Goal: Answer question/provide support

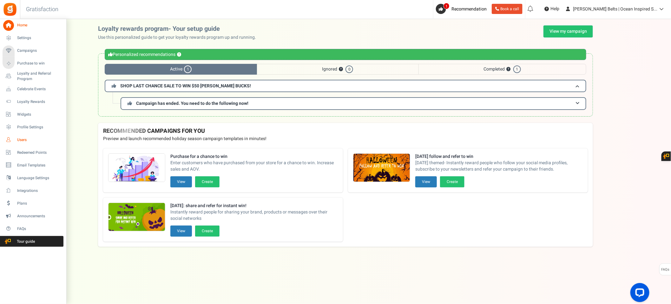
click at [33, 136] on link "Users" at bounding box center [33, 139] width 61 height 11
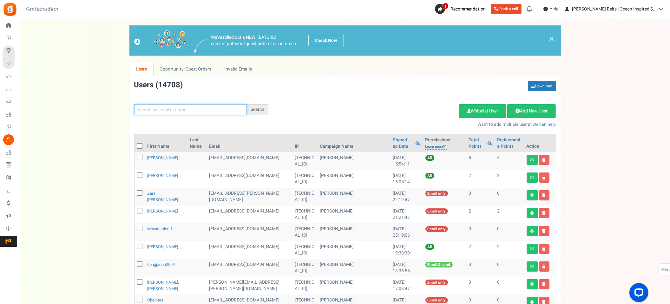
click at [185, 109] on input "text" at bounding box center [190, 109] width 113 height 11
type input "lindsay805"
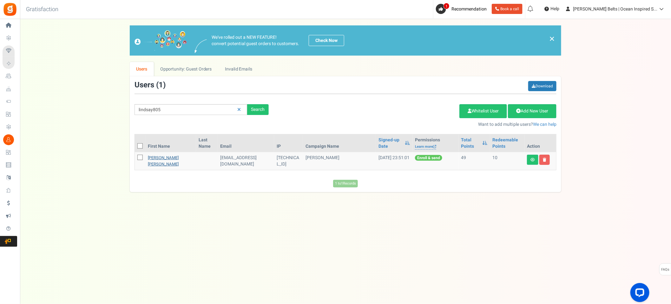
click at [166, 157] on link "[PERSON_NAME] [PERSON_NAME]" at bounding box center [163, 161] width 31 height 12
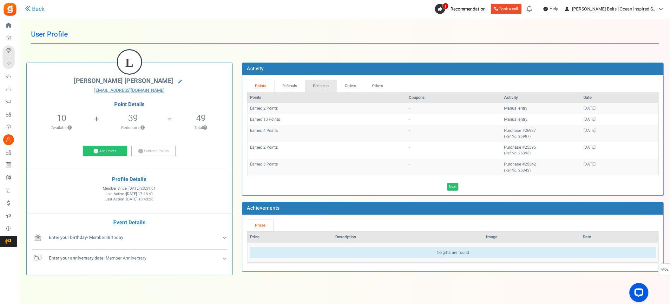
click at [333, 88] on link "Redeems" at bounding box center [321, 86] width 32 height 12
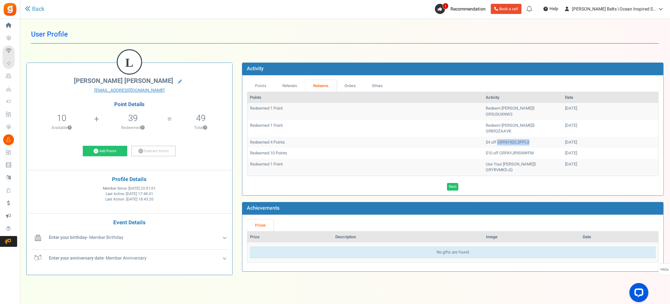
drag, startPoint x: 466, startPoint y: 131, endPoint x: 515, endPoint y: 130, distance: 48.2
click at [515, 137] on td "$4 off GRPAYXDL5PPLX" at bounding box center [522, 142] width 79 height 11
copy td "GRPAYXDL5PPLX"
click at [106, 148] on link "Add Points" at bounding box center [105, 151] width 44 height 11
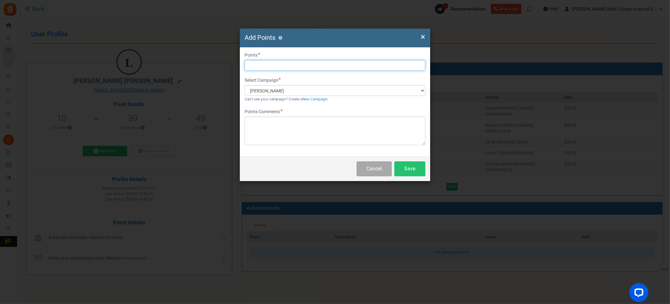
click at [267, 69] on input "text" at bounding box center [335, 65] width 181 height 11
type input "4"
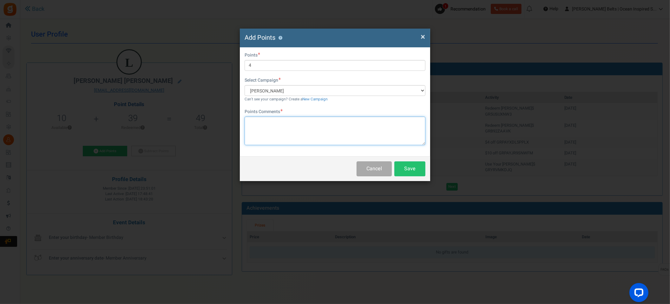
click at [303, 121] on textarea at bounding box center [335, 130] width 181 height 29
click at [248, 122] on textarea "4 points" at bounding box center [335, 130] width 181 height 29
type textarea "added 4 points"
click at [286, 126] on textarea "added 4 points" at bounding box center [335, 130] width 181 height 29
drag, startPoint x: 318, startPoint y: 126, endPoint x: 225, endPoint y: 120, distance: 93.5
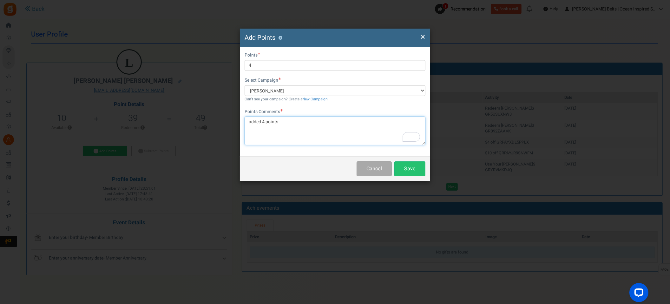
click at [225, 120] on div "× Close Add Points ? First Name Last Name Email [EMAIL_ADDRESS][DOMAIN_NAME] Do…" at bounding box center [335, 152] width 670 height 304
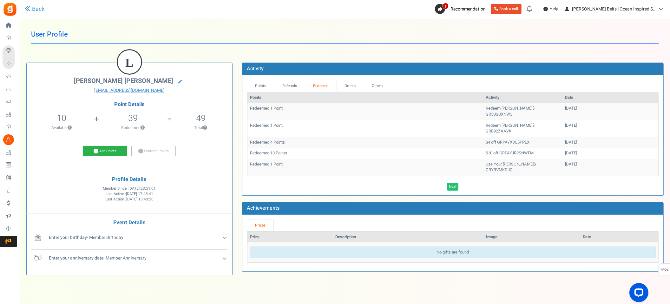
click at [95, 153] on icon at bounding box center [96, 150] width 5 height 5
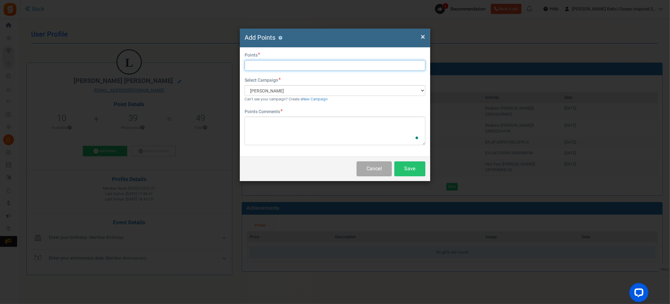
click at [284, 64] on input "text" at bounding box center [335, 65] width 181 height 11
type input "4"
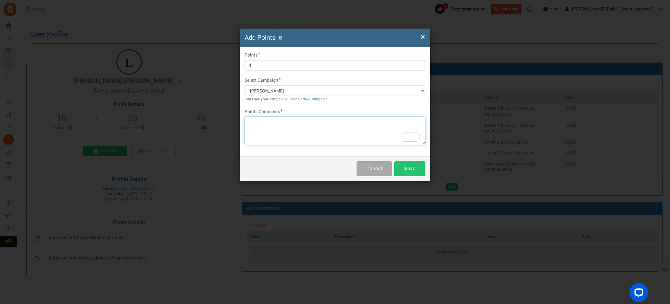
click at [284, 128] on textarea "To enrich screen reader interactions, please activate Accessibility in Grammarl…" at bounding box center [335, 130] width 181 height 29
click at [354, 123] on textarea "adjustment made as a courtesy for the customer" at bounding box center [335, 130] width 181 height 29
type textarea "adjustment made as a courtesy for the customer MV [DATE]"
click at [413, 166] on button "Save" at bounding box center [409, 168] width 31 height 15
